Goal: Information Seeking & Learning: Find specific page/section

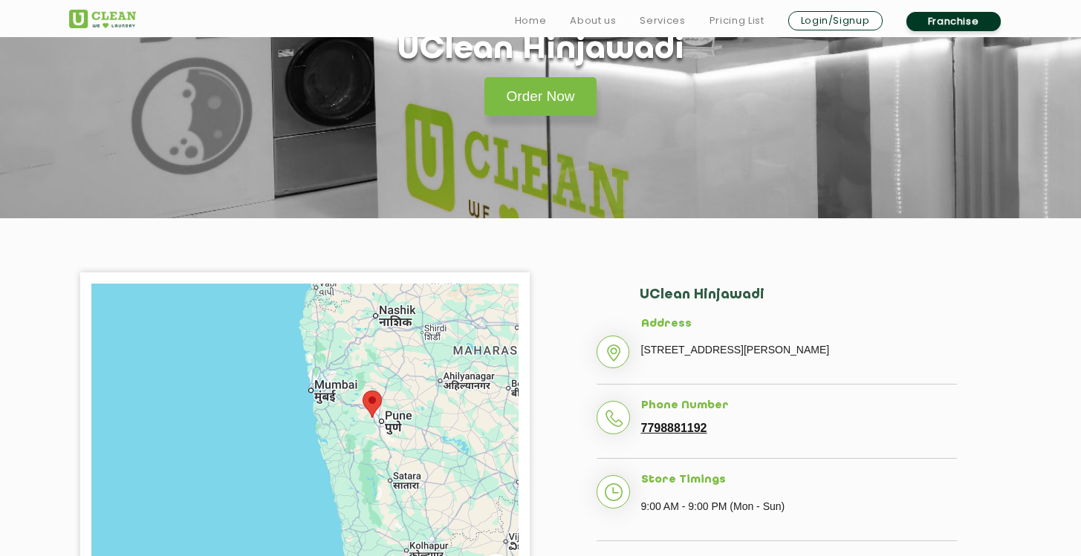
scroll to position [396, 0]
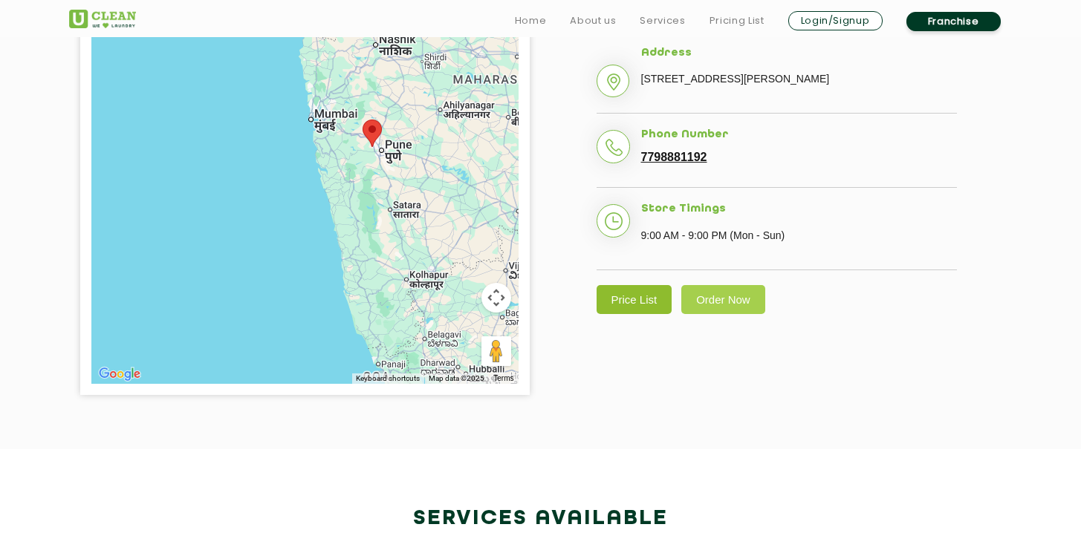
click at [636, 314] on link "Price List" at bounding box center [634, 299] width 76 height 29
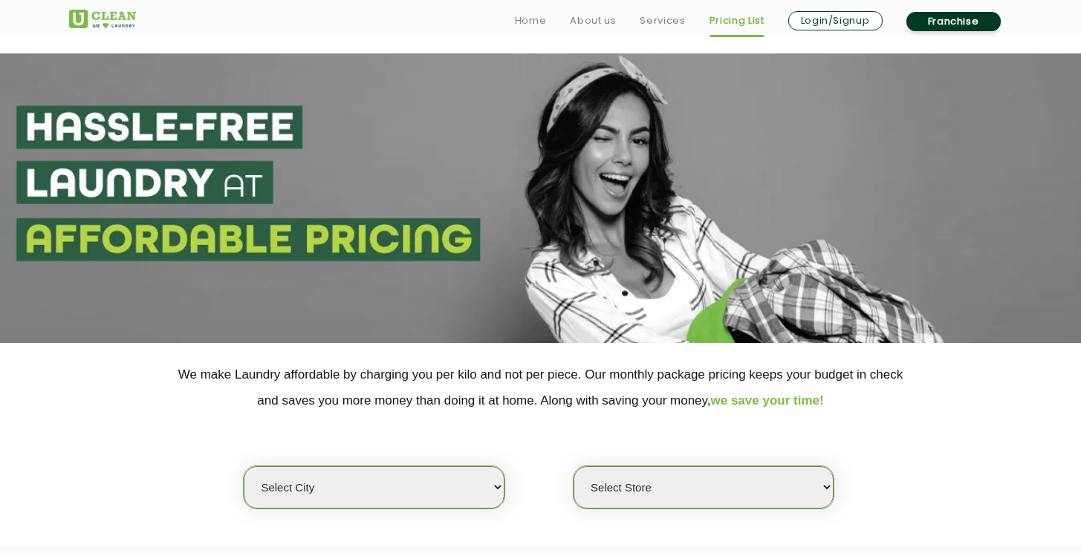
scroll to position [307, 0]
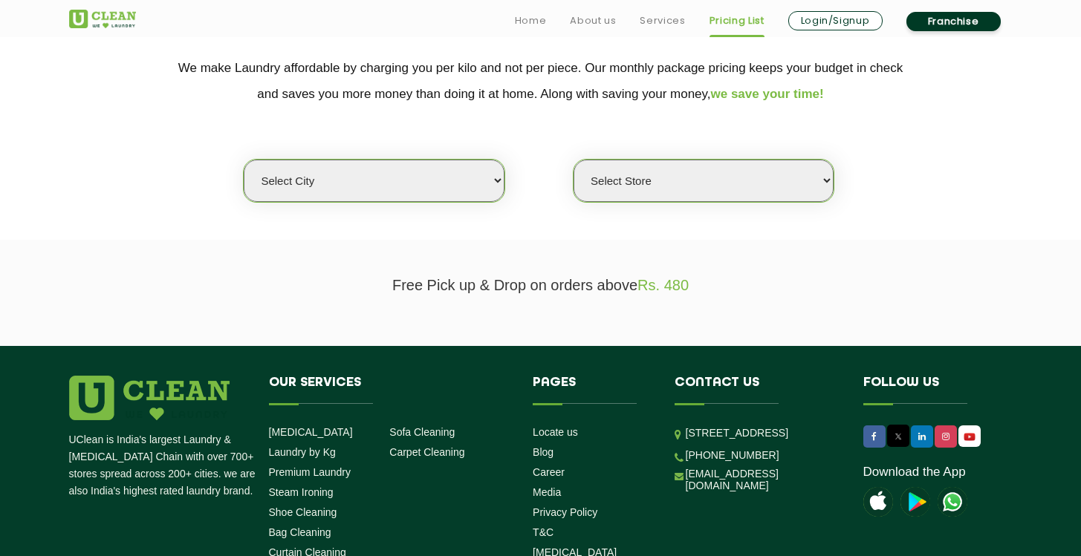
click at [394, 184] on select "Select city [GEOGRAPHIC_DATA] [GEOGRAPHIC_DATA] [GEOGRAPHIC_DATA] [GEOGRAPHIC_D…" at bounding box center [374, 181] width 260 height 42
select select "4"
click at [244, 160] on select "Select city [GEOGRAPHIC_DATA] [GEOGRAPHIC_DATA] [GEOGRAPHIC_DATA] [GEOGRAPHIC_D…" at bounding box center [374, 181] width 260 height 42
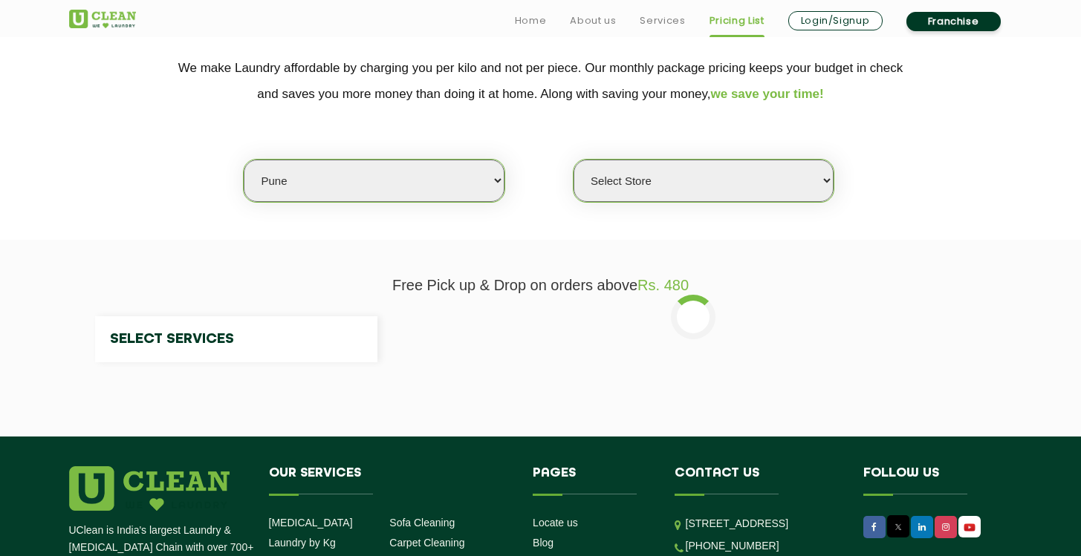
click at [677, 161] on select "Select Store" at bounding box center [703, 181] width 260 height 42
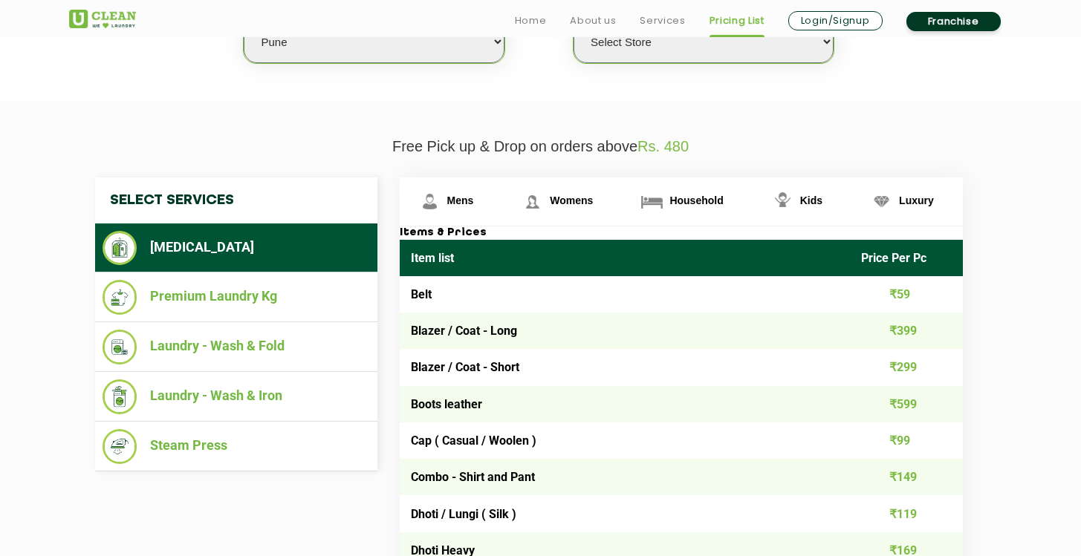
scroll to position [446, 0]
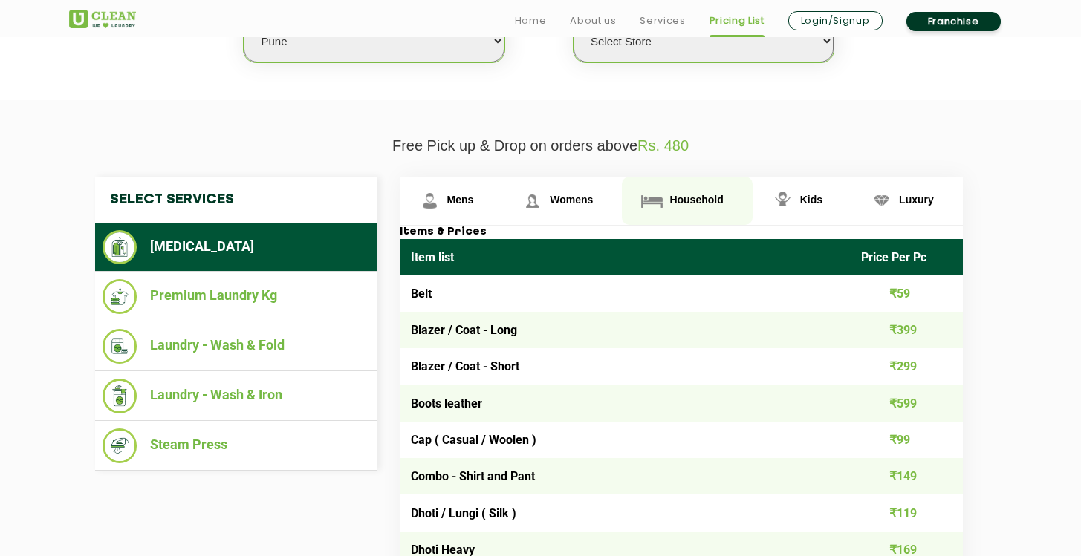
click at [709, 203] on span "Household" at bounding box center [695, 200] width 53 height 12
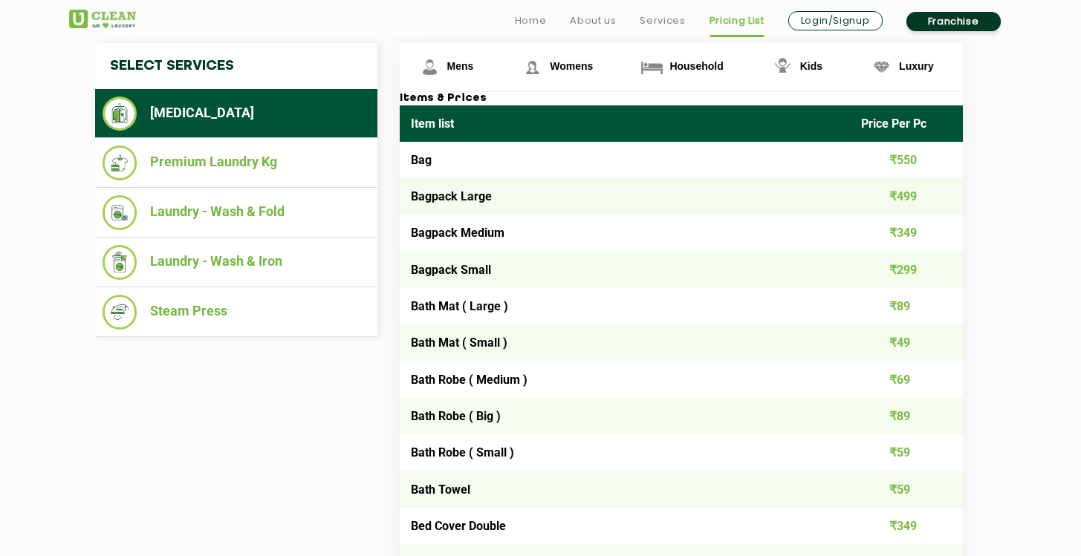
scroll to position [1121, 0]
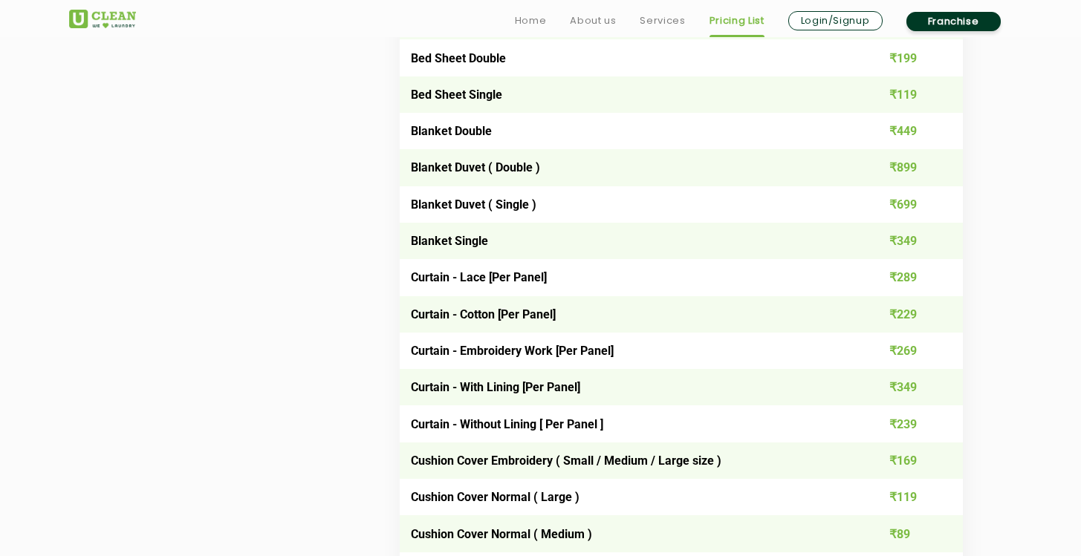
click at [498, 316] on td "Curtain - Cotton [Per Panel]" at bounding box center [625, 314] width 451 height 36
click at [502, 349] on td "Curtain - Embroidery Work [Per Panel]" at bounding box center [625, 351] width 451 height 36
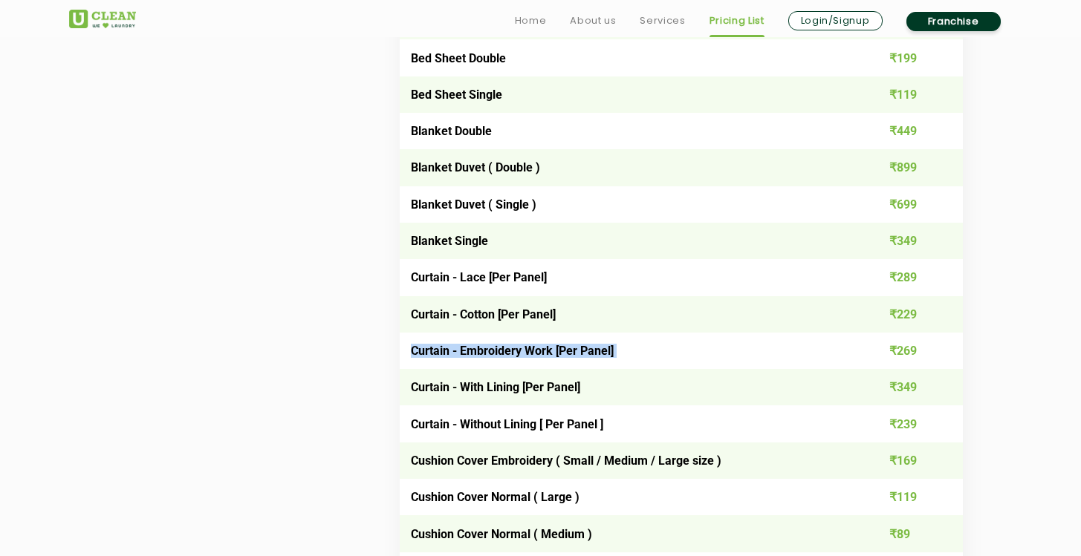
click at [502, 349] on td "Curtain - Embroidery Work [Per Panel]" at bounding box center [625, 351] width 451 height 36
click at [508, 374] on td "Curtain - With Lining [Per Panel]" at bounding box center [625, 387] width 451 height 36
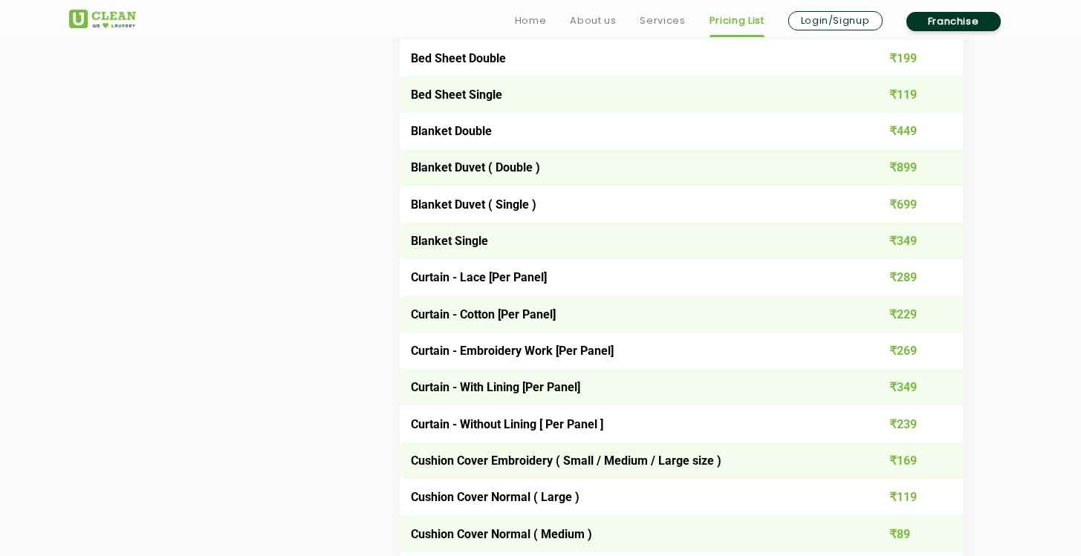
click at [498, 423] on td "Curtain - Without Lining [ Per Panel ]" at bounding box center [625, 423] width 451 height 36
click at [498, 424] on td "Curtain - Without Lining [ Per Panel ]" at bounding box center [625, 423] width 451 height 36
